Goal: Task Accomplishment & Management: Use online tool/utility

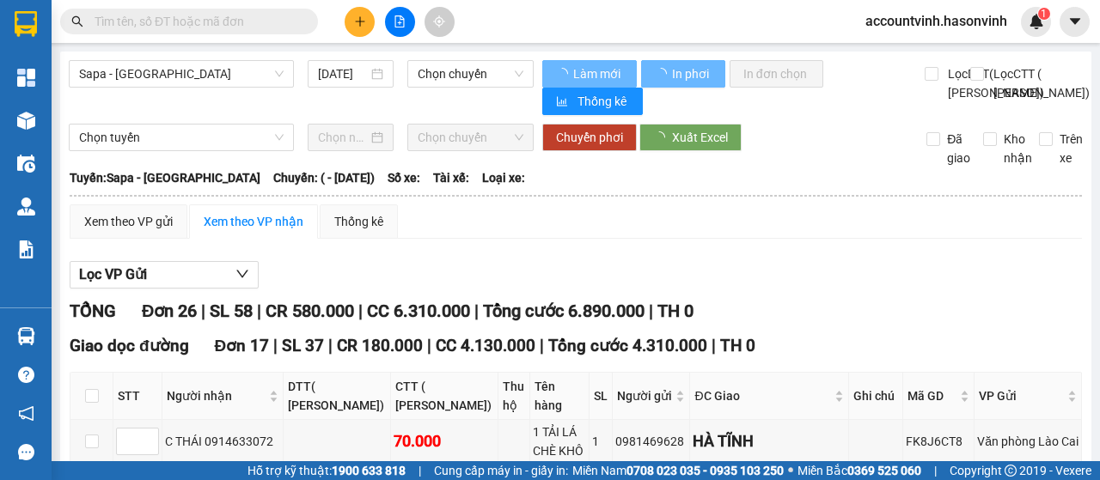
type input "[DATE]"
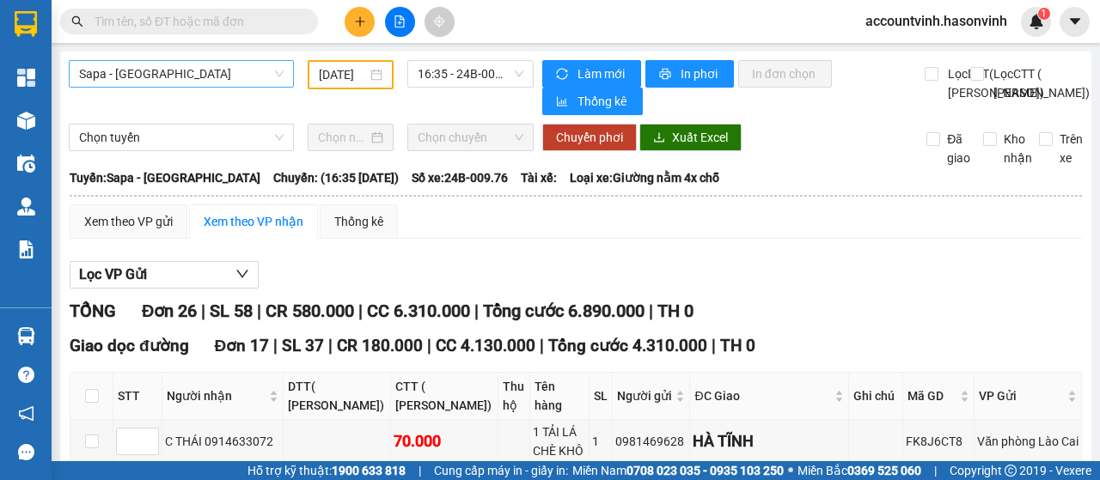
click at [215, 78] on span "Sapa - [GEOGRAPHIC_DATA]" at bounding box center [181, 74] width 204 height 26
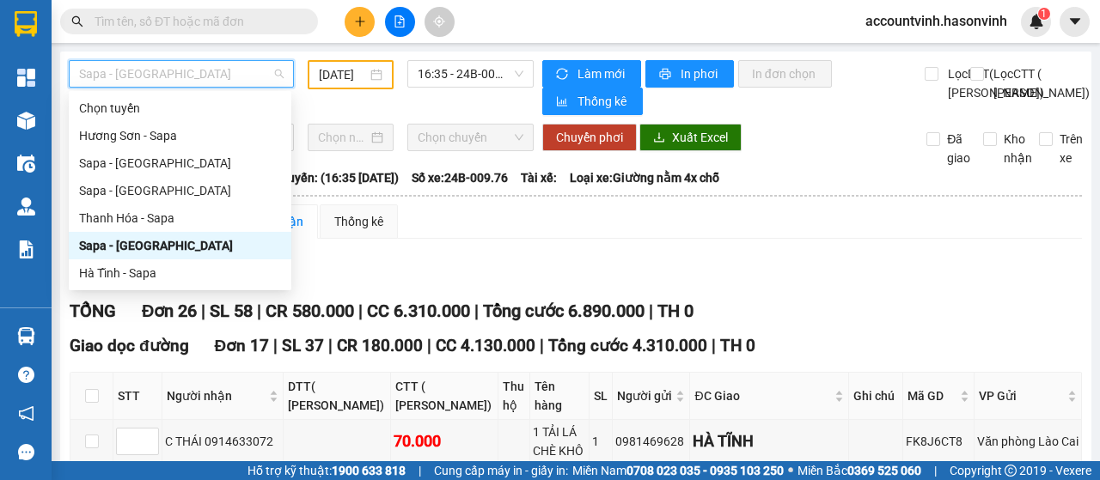
click at [167, 252] on div "Sapa - [GEOGRAPHIC_DATA]" at bounding box center [180, 245] width 202 height 19
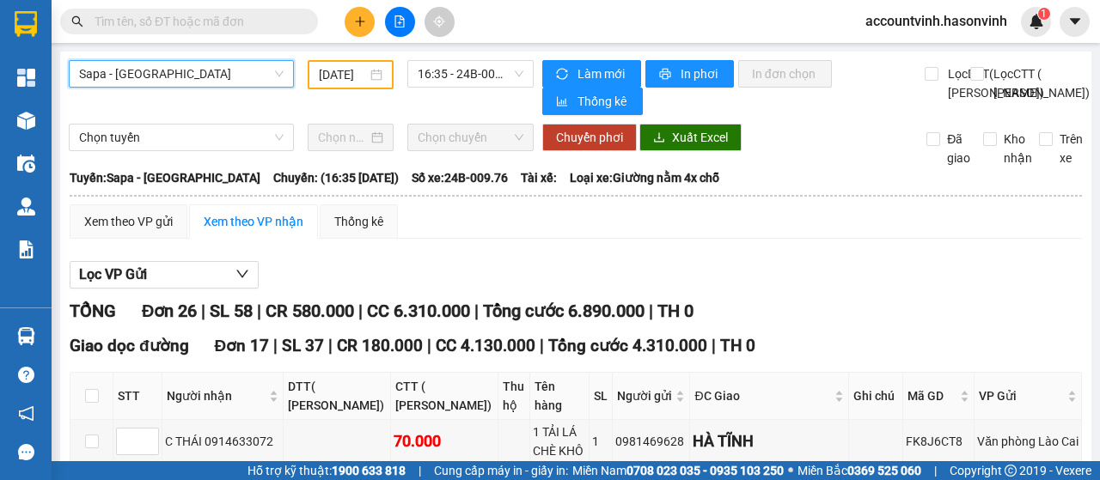
click at [215, 73] on span "Sapa - [GEOGRAPHIC_DATA]" at bounding box center [181, 74] width 204 height 26
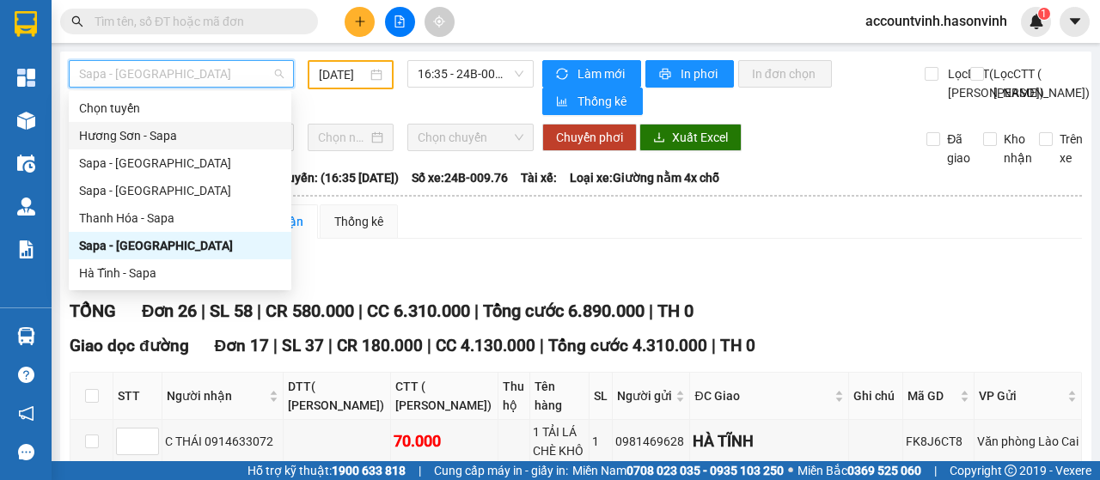
click at [185, 144] on div "Hương Sơn - Sapa" at bounding box center [180, 135] width 202 height 19
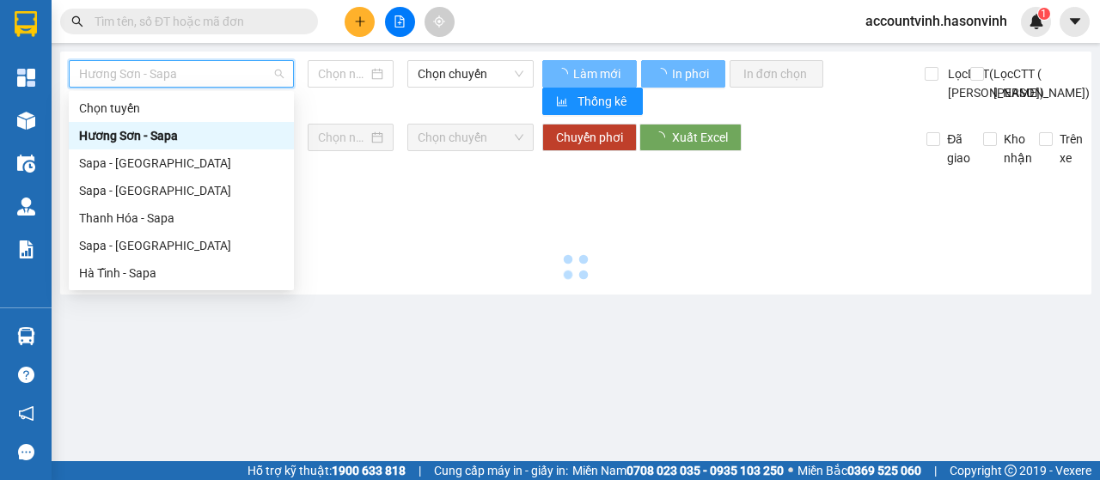
click at [177, 77] on span "Hương Sơn - Sapa" at bounding box center [181, 74] width 204 height 26
type input "[DATE]"
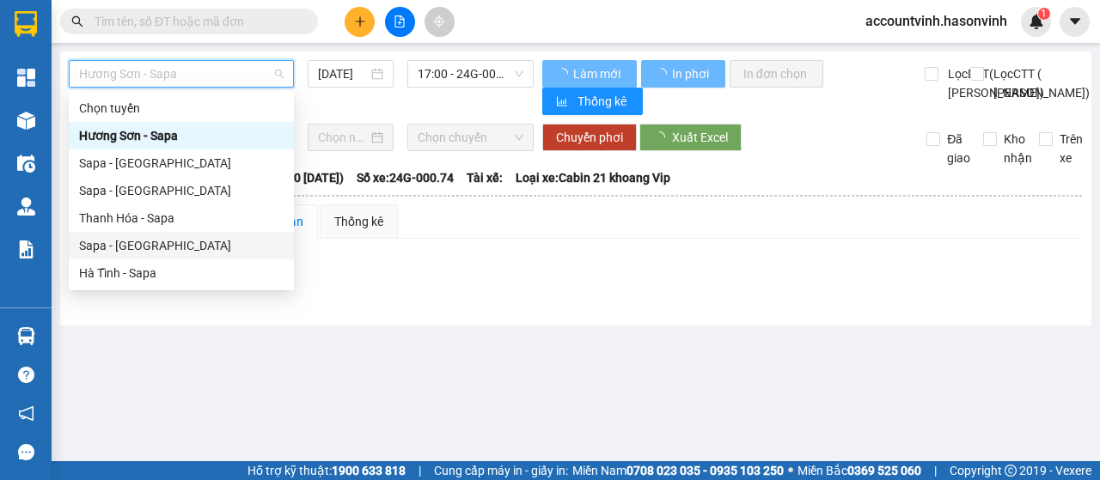
click at [170, 253] on div "Sapa - [GEOGRAPHIC_DATA]" at bounding box center [181, 245] width 204 height 19
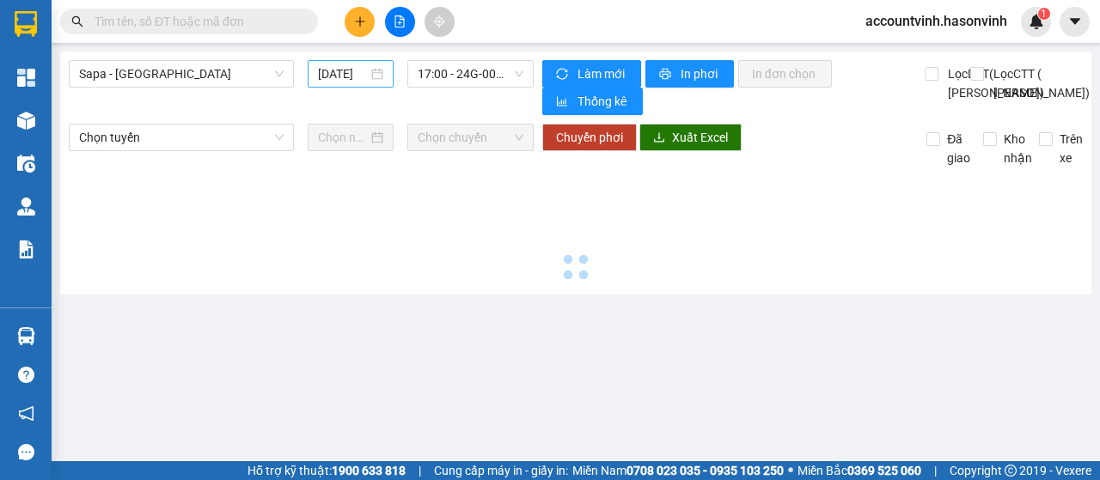
click at [356, 77] on input "[DATE]" at bounding box center [343, 73] width 50 height 19
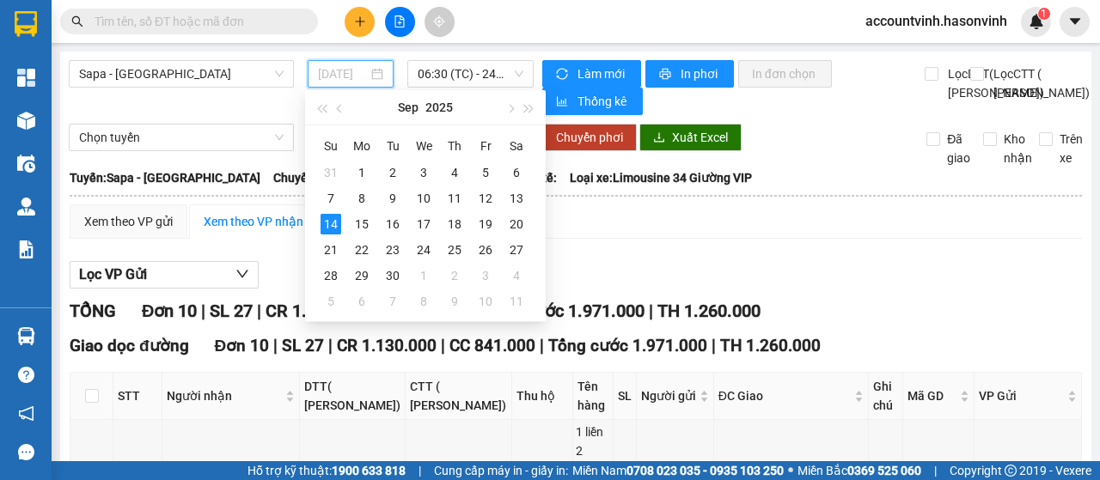
drag, startPoint x: 521, startPoint y: 196, endPoint x: 507, endPoint y: 195, distance: 14.6
click at [521, 196] on div "13" at bounding box center [516, 198] width 21 height 21
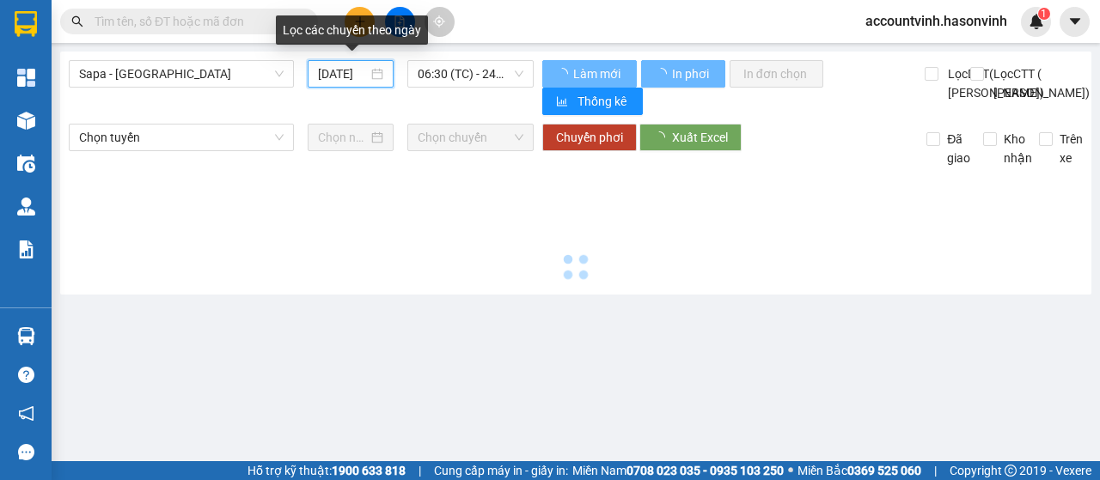
type input "[DATE]"
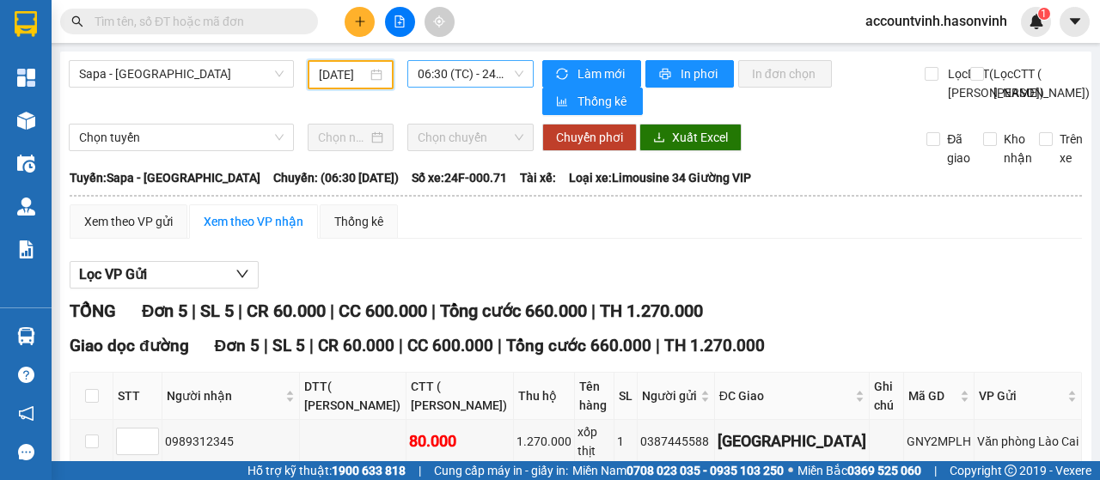
click at [464, 75] on span "06:30 (TC) - 24F-000.71" at bounding box center [470, 74] width 105 height 26
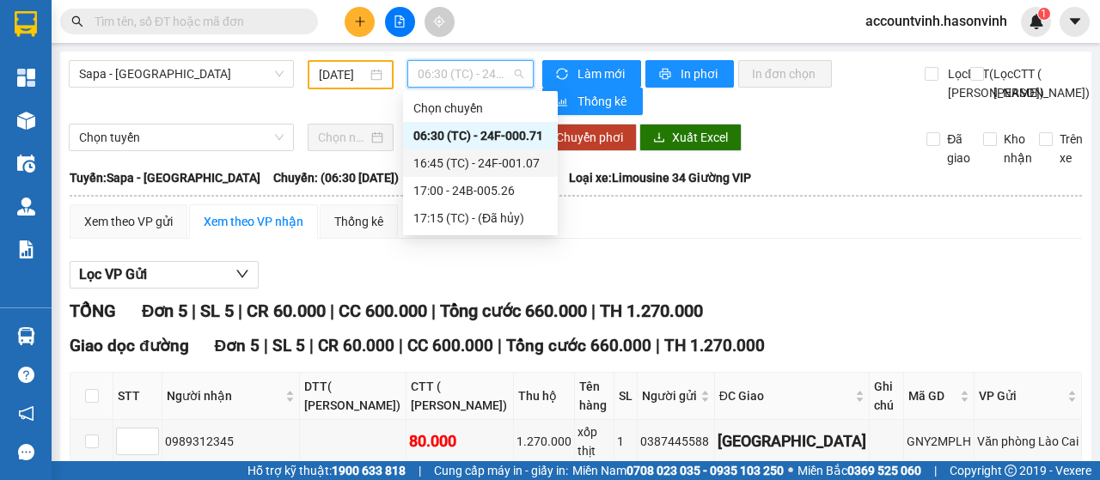
click at [478, 159] on div "16:45 (TC) - 24F-001.07" at bounding box center [480, 163] width 134 height 19
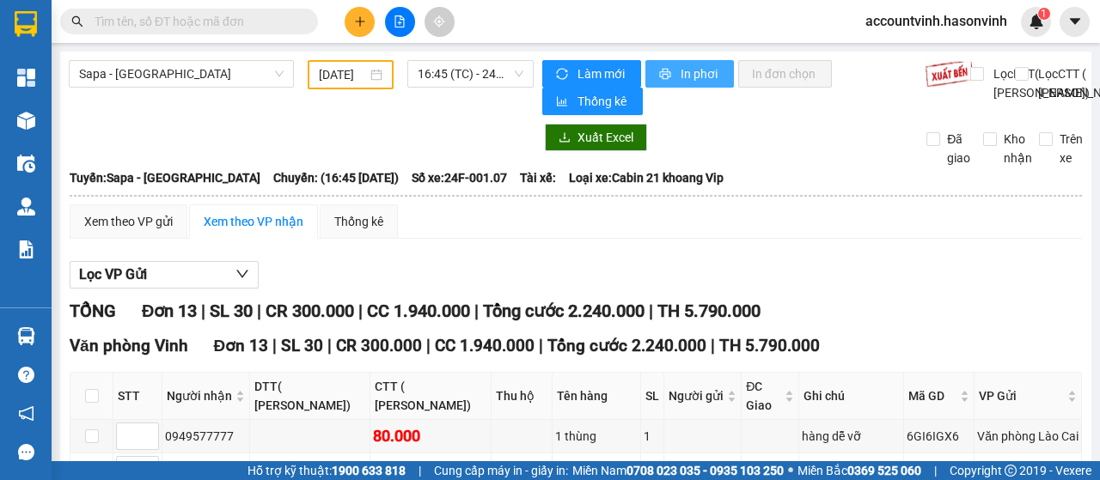
click at [687, 73] on span "In phơi" at bounding box center [700, 73] width 40 height 19
click at [452, 71] on span "16:45 (TC) - 24F-001.07" at bounding box center [470, 74] width 105 height 26
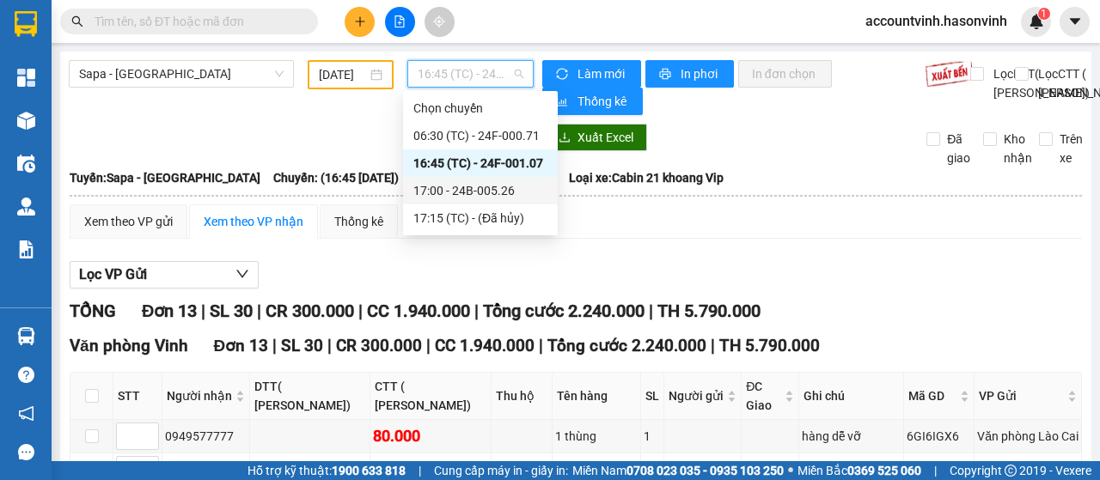
click at [476, 191] on div "17:00 - 24B-005.26" at bounding box center [480, 190] width 134 height 19
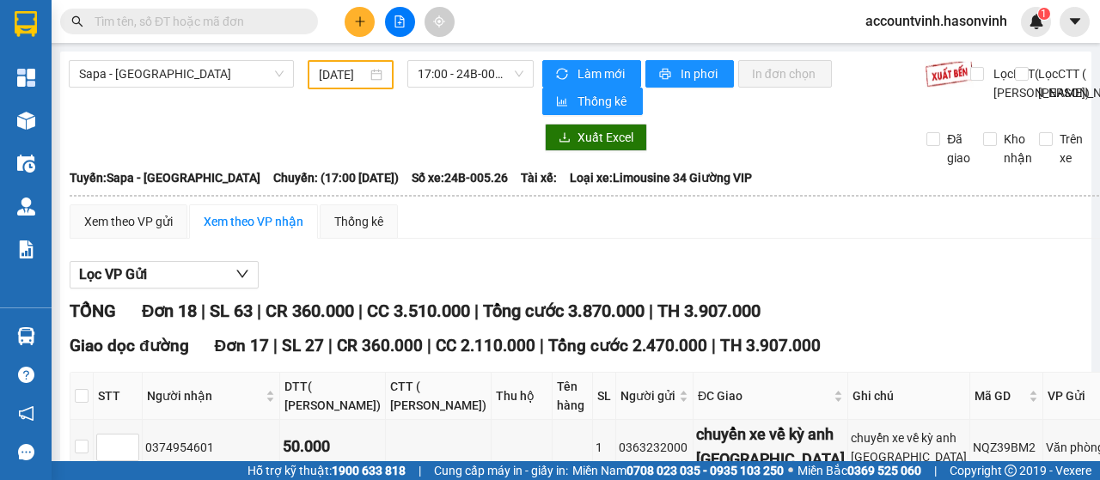
click at [261, 68] on span "Sapa - [GEOGRAPHIC_DATA]" at bounding box center [181, 74] width 204 height 26
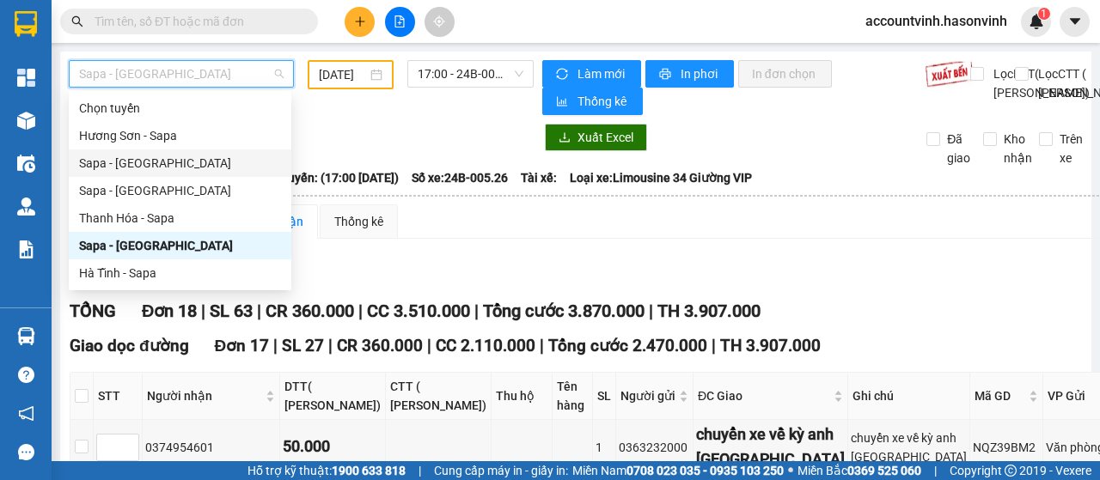
click at [169, 161] on div "Sapa - [GEOGRAPHIC_DATA]" at bounding box center [180, 163] width 202 height 19
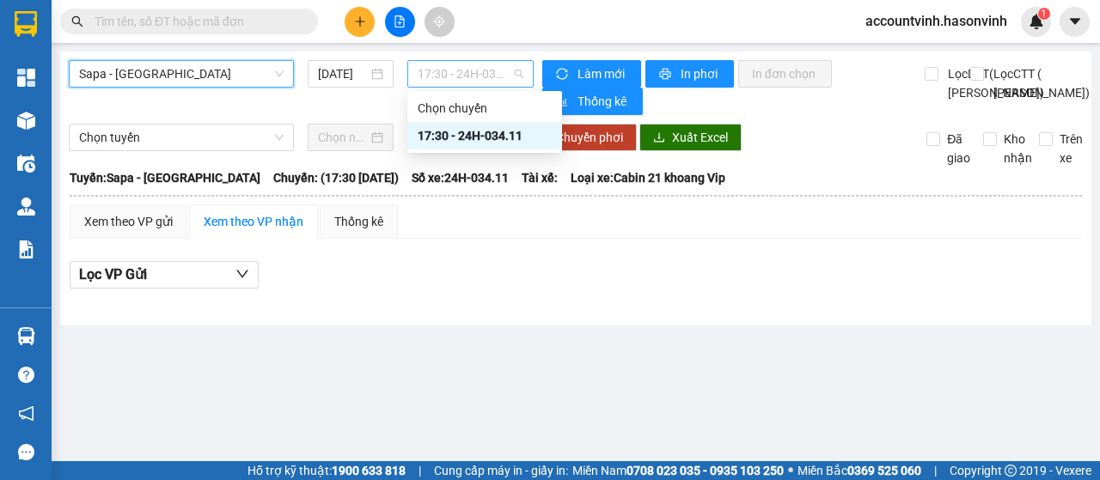
click at [445, 73] on span "17:30 - 24H-034.11" at bounding box center [470, 74] width 105 height 26
click at [332, 70] on input "[DATE]" at bounding box center [343, 73] width 50 height 19
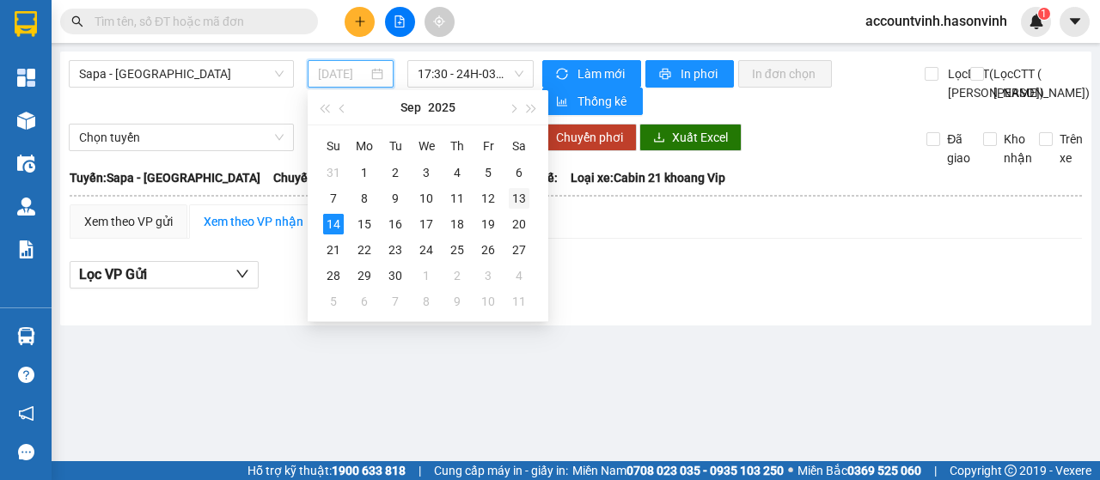
click at [517, 197] on div "13" at bounding box center [519, 198] width 21 height 21
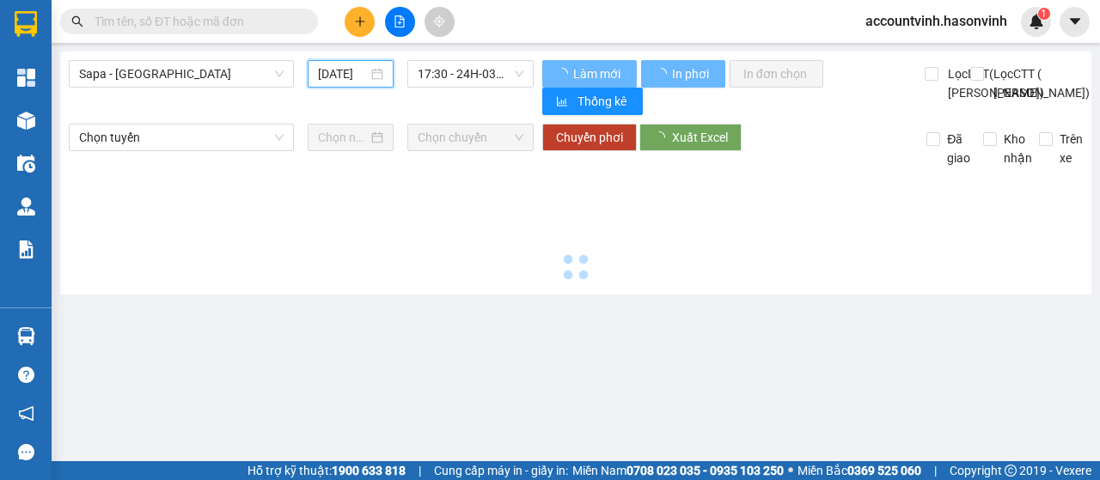
type input "[DATE]"
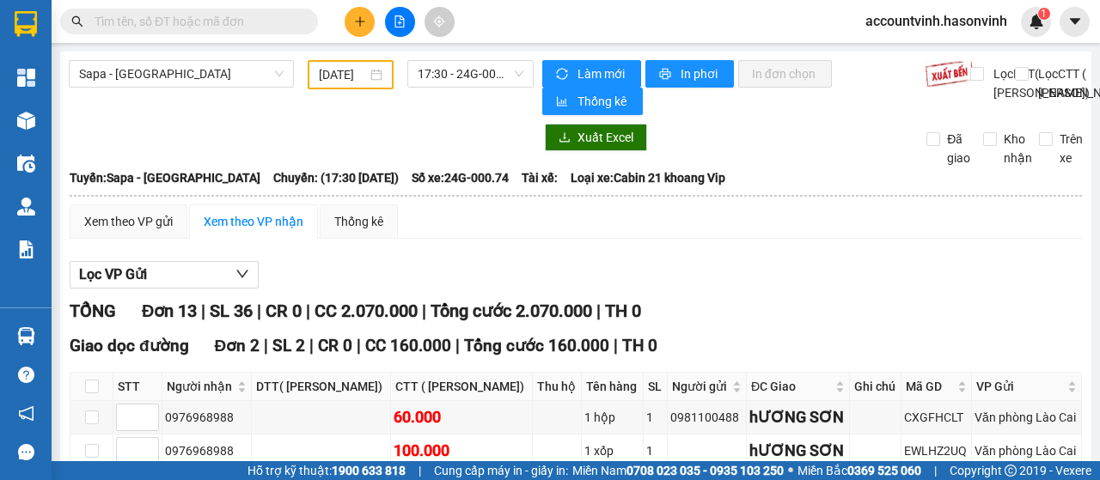
click at [136, 23] on input "text" at bounding box center [196, 21] width 203 height 19
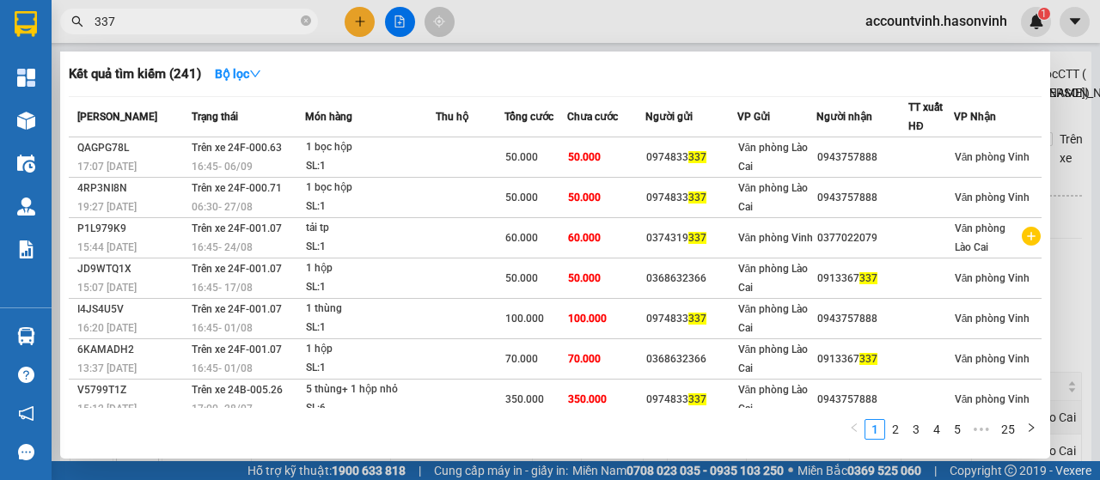
click at [144, 28] on input "337" at bounding box center [196, 21] width 203 height 19
type input "3"
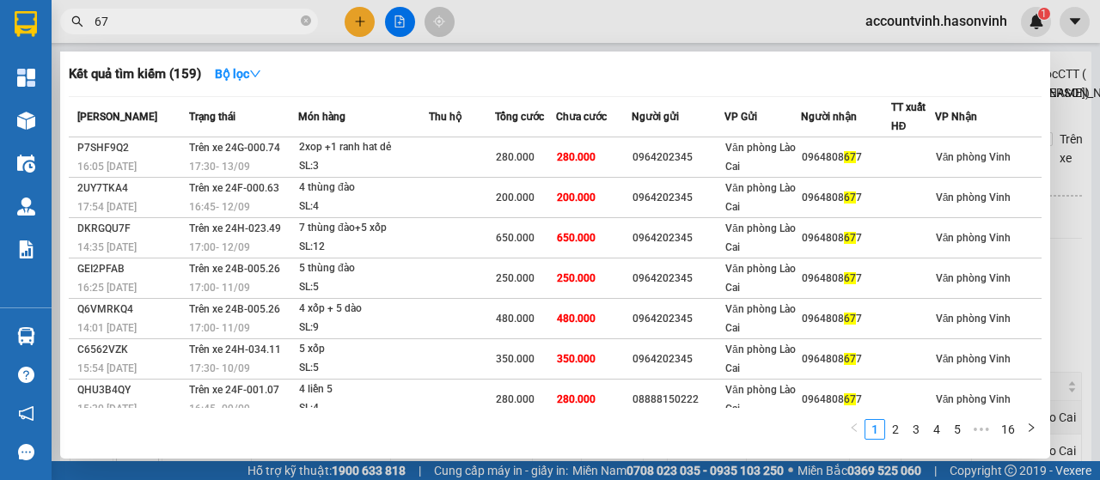
type input "6"
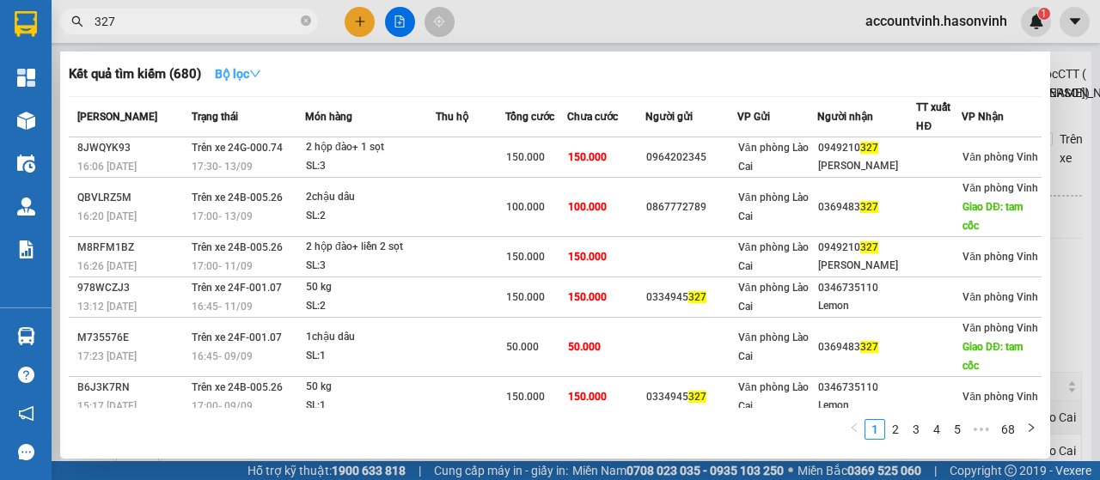
click at [259, 70] on icon "down" at bounding box center [255, 74] width 12 height 12
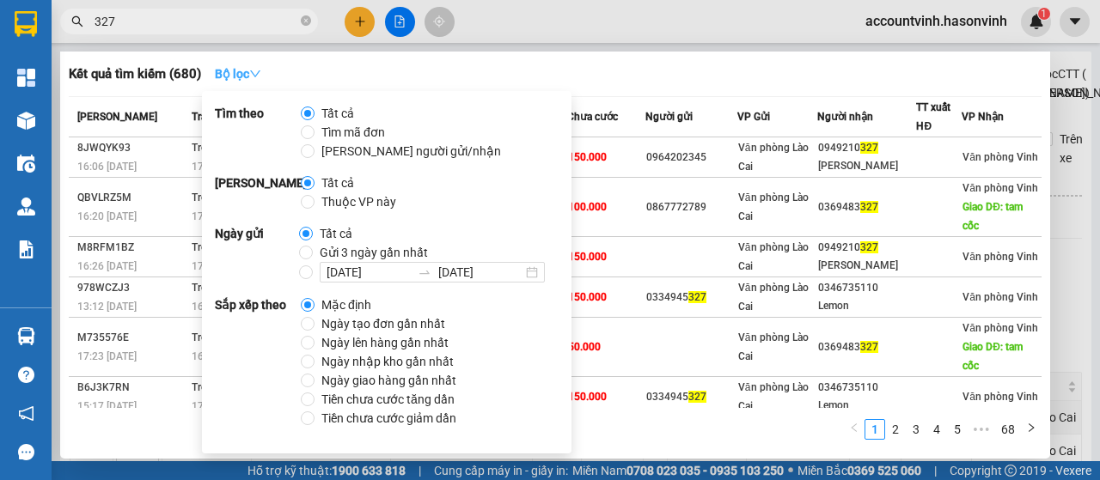
click at [259, 70] on icon "down" at bounding box center [255, 74] width 12 height 12
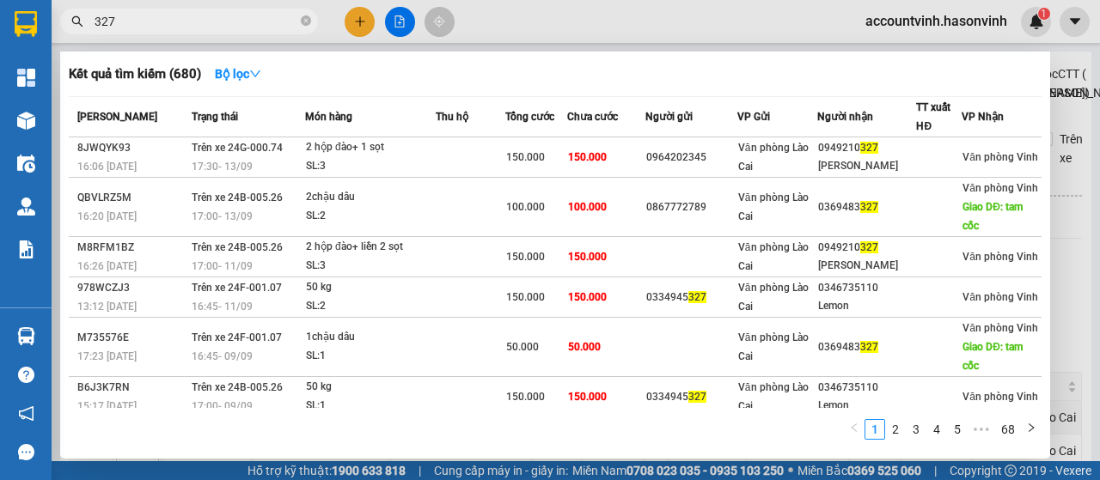
drag, startPoint x: 119, startPoint y: 24, endPoint x: 86, endPoint y: 11, distance: 35.1
click at [86, 17] on span "327" at bounding box center [189, 22] width 258 height 26
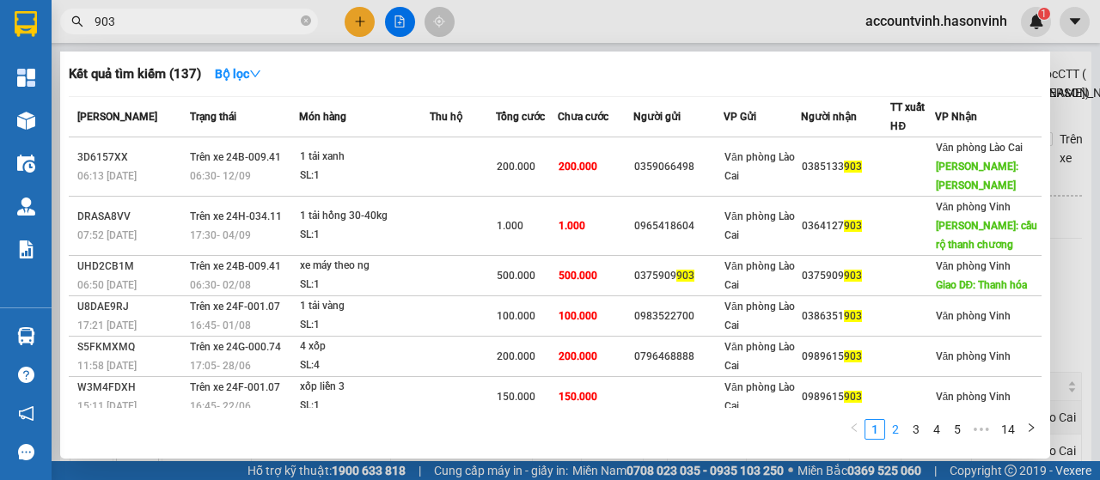
type input "903"
click at [899, 434] on link "2" at bounding box center [895, 429] width 19 height 19
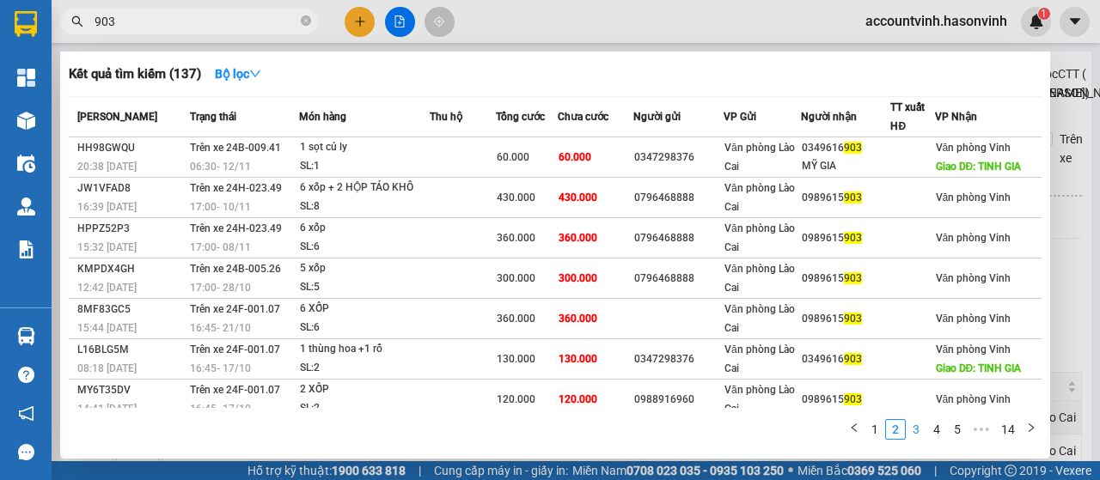
click at [919, 430] on link "3" at bounding box center [915, 429] width 19 height 19
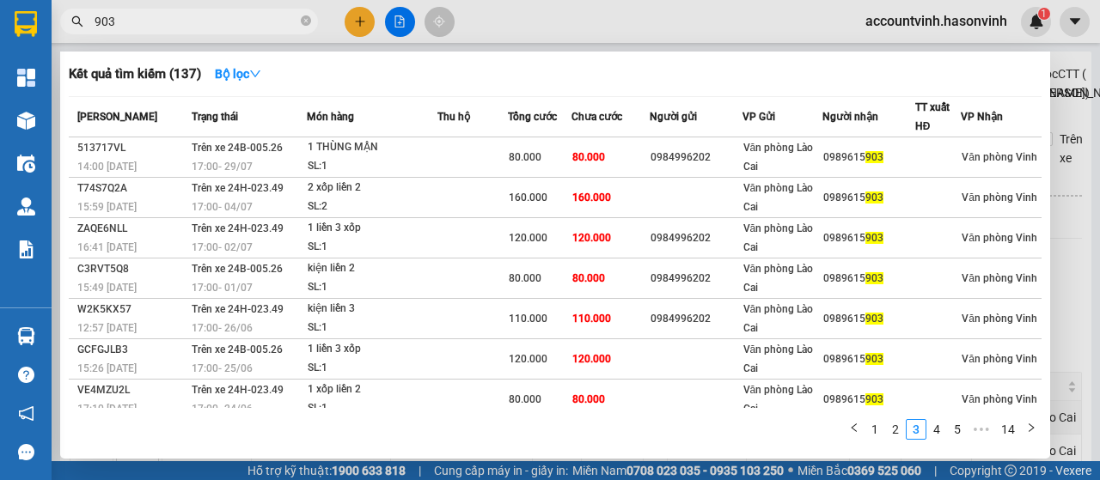
click at [122, 22] on input "903" at bounding box center [196, 21] width 203 height 19
drag, startPoint x: 127, startPoint y: 18, endPoint x: 71, endPoint y: 27, distance: 56.5
click at [71, 27] on div "903" at bounding box center [167, 22] width 335 height 26
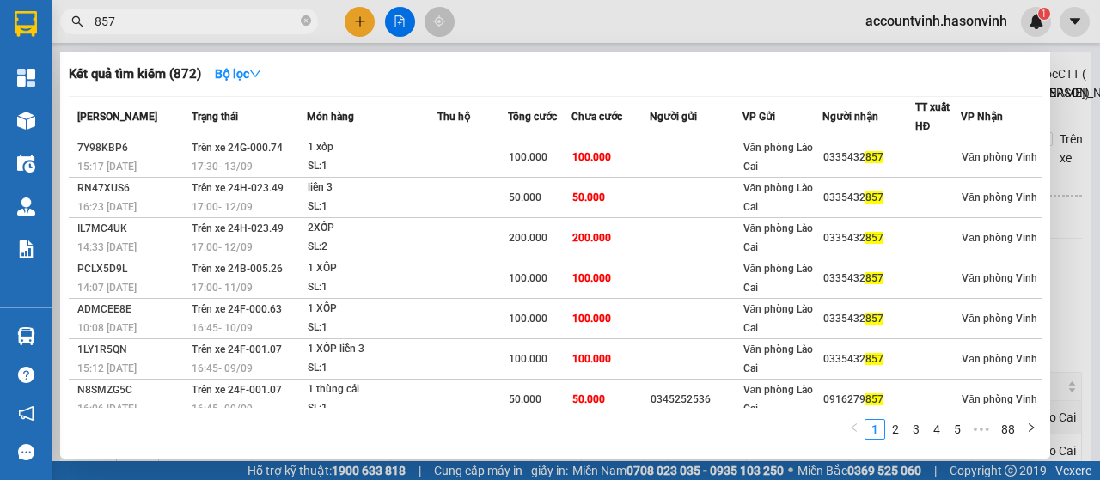
drag, startPoint x: 124, startPoint y: 22, endPoint x: 74, endPoint y: 27, distance: 50.1
click at [81, 32] on span "857" at bounding box center [189, 22] width 258 height 26
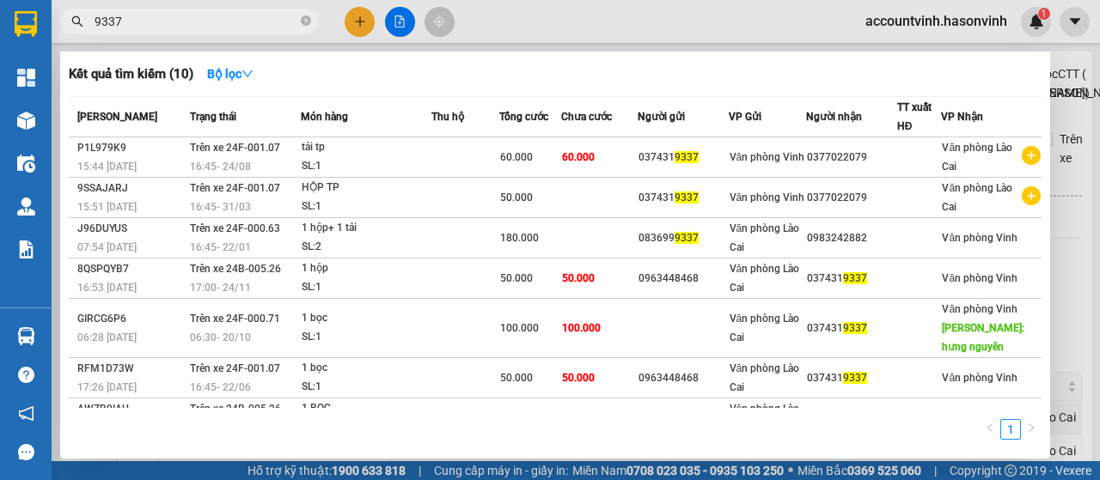
drag, startPoint x: 131, startPoint y: 15, endPoint x: 60, endPoint y: 27, distance: 71.3
click at [60, 27] on div "9337" at bounding box center [167, 22] width 335 height 26
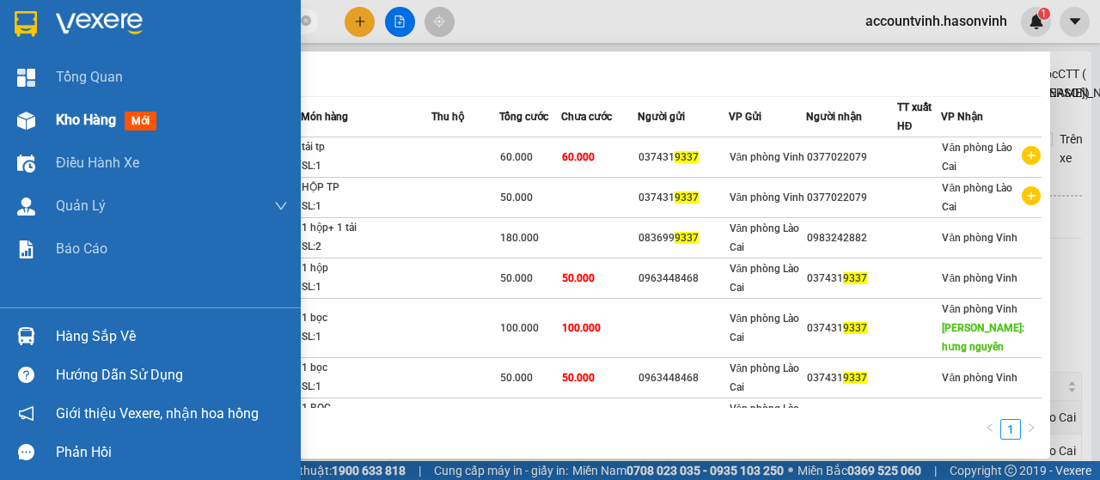
type input "9337"
click at [139, 124] on span "mới" at bounding box center [141, 121] width 32 height 19
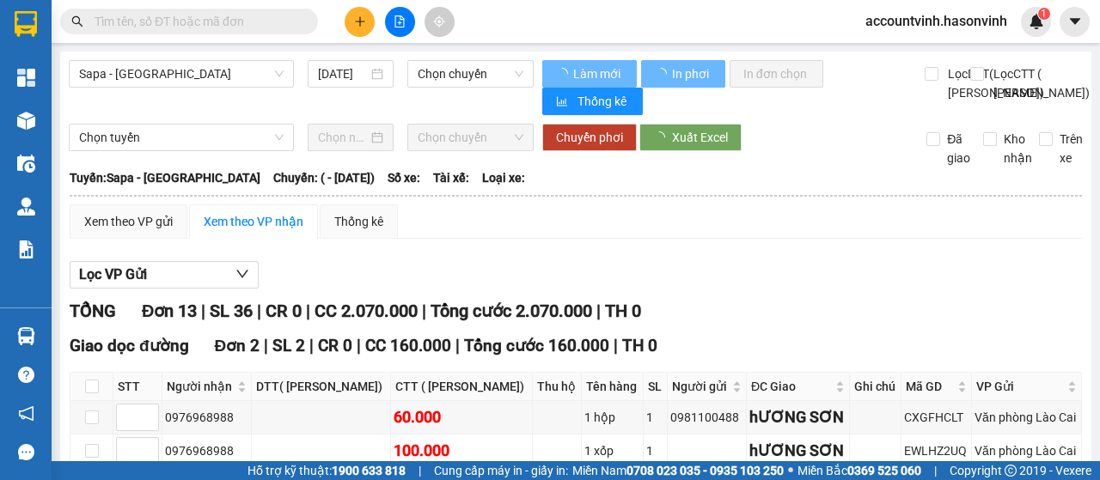
type input "[DATE]"
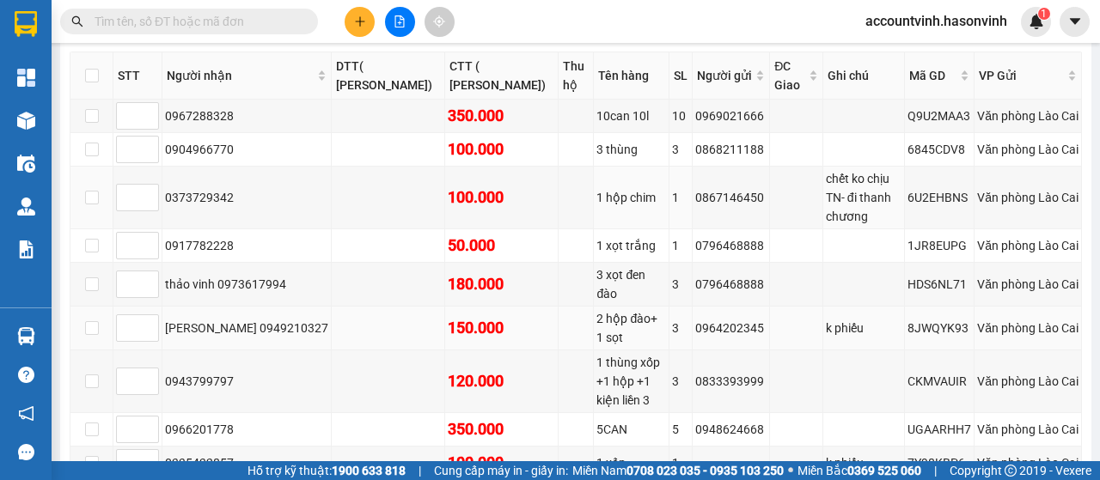
scroll to position [675, 0]
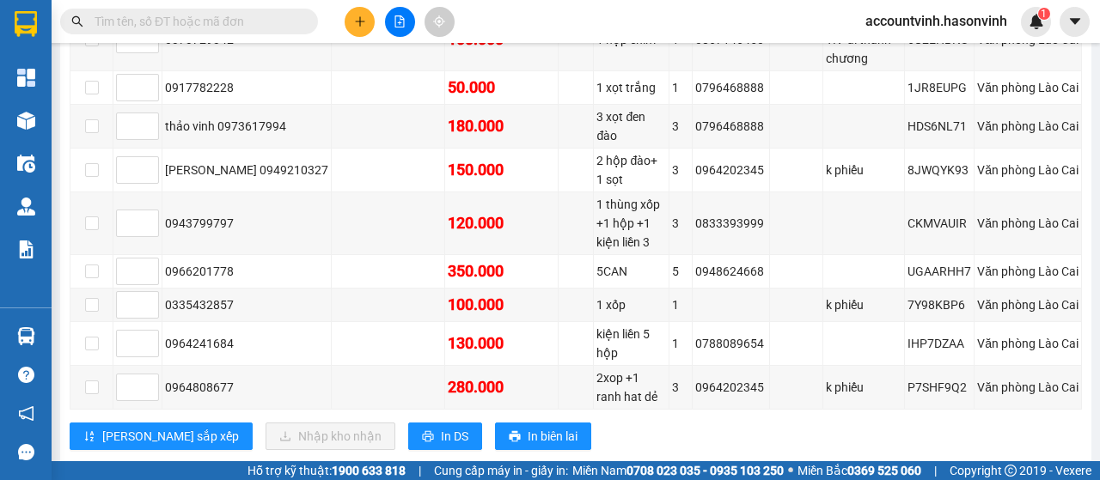
click at [144, 23] on input "text" at bounding box center [196, 21] width 203 height 19
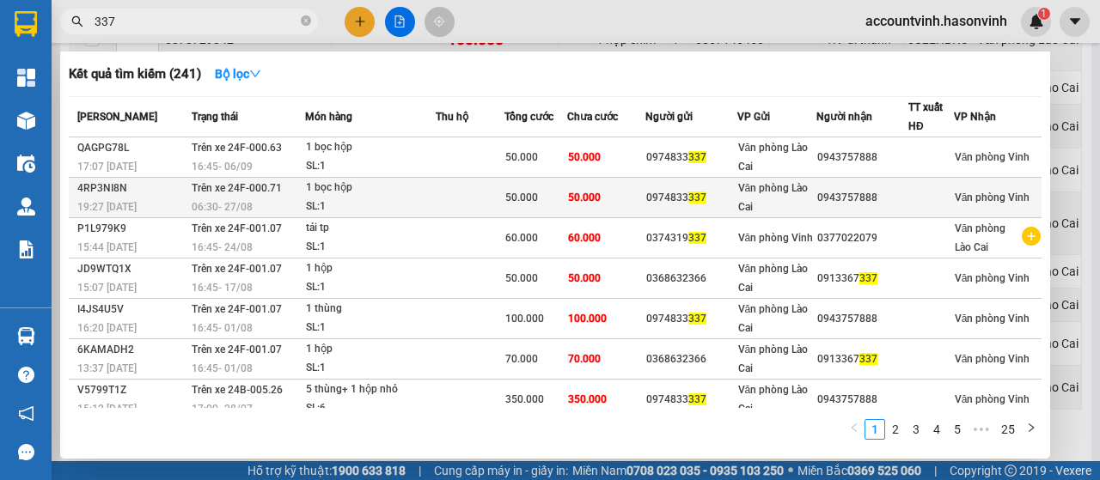
scroll to position [155, 0]
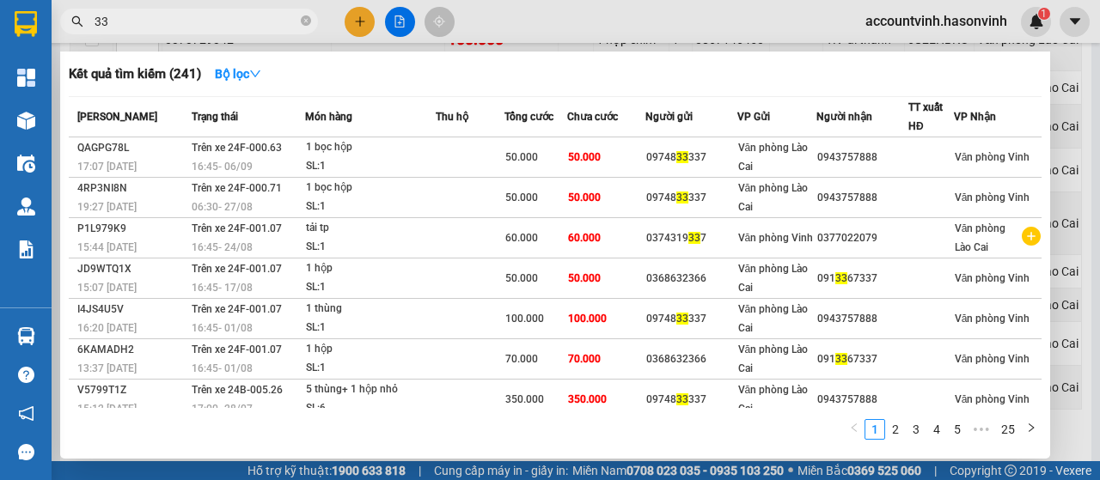
type input "3"
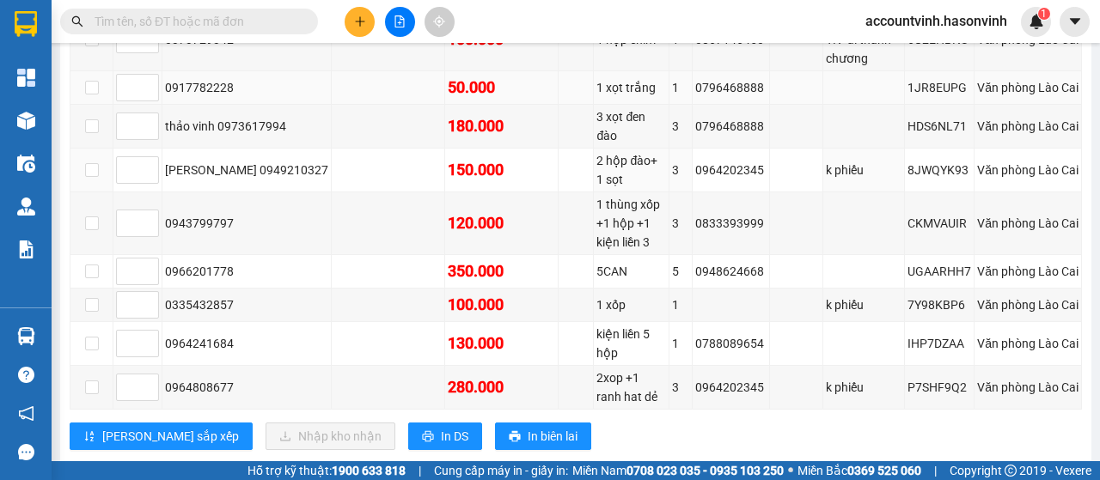
scroll to position [418, 0]
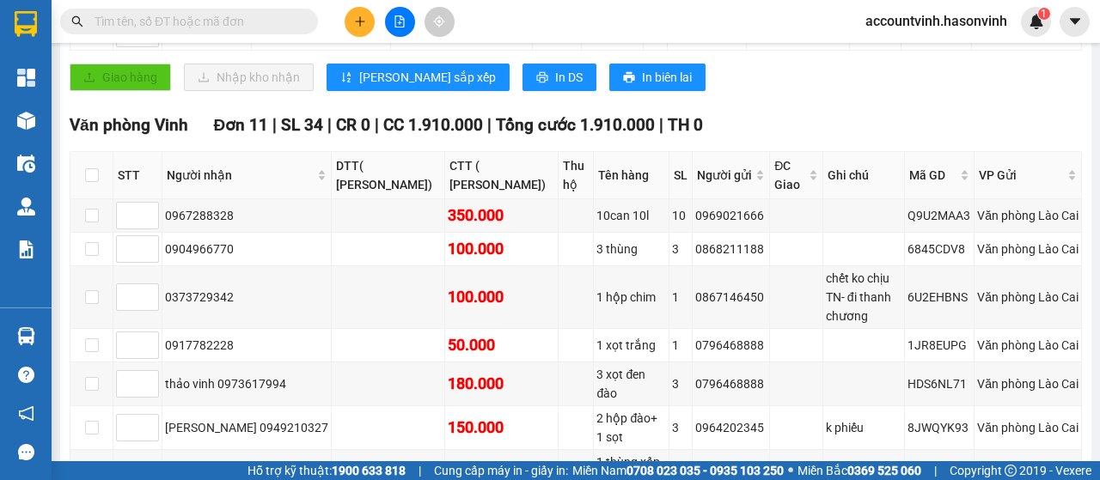
click at [203, 29] on input "text" at bounding box center [196, 21] width 203 height 19
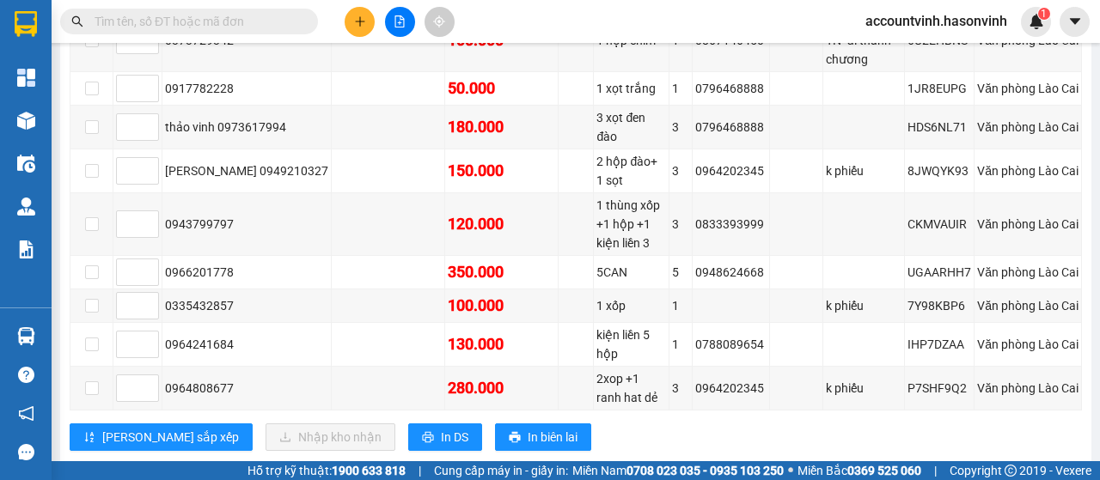
scroll to position [675, 0]
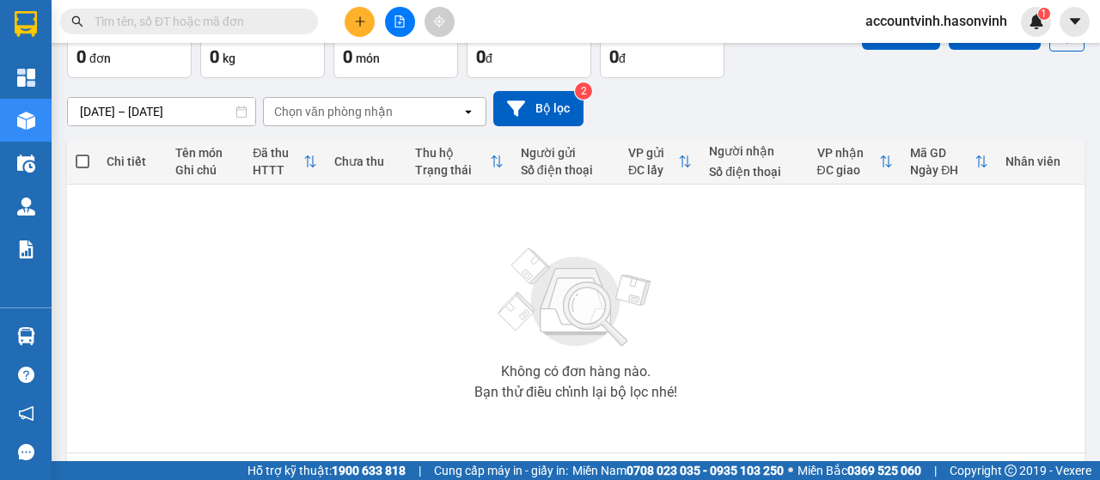
scroll to position [165, 0]
